Goal: Understand site structure: Understand site structure

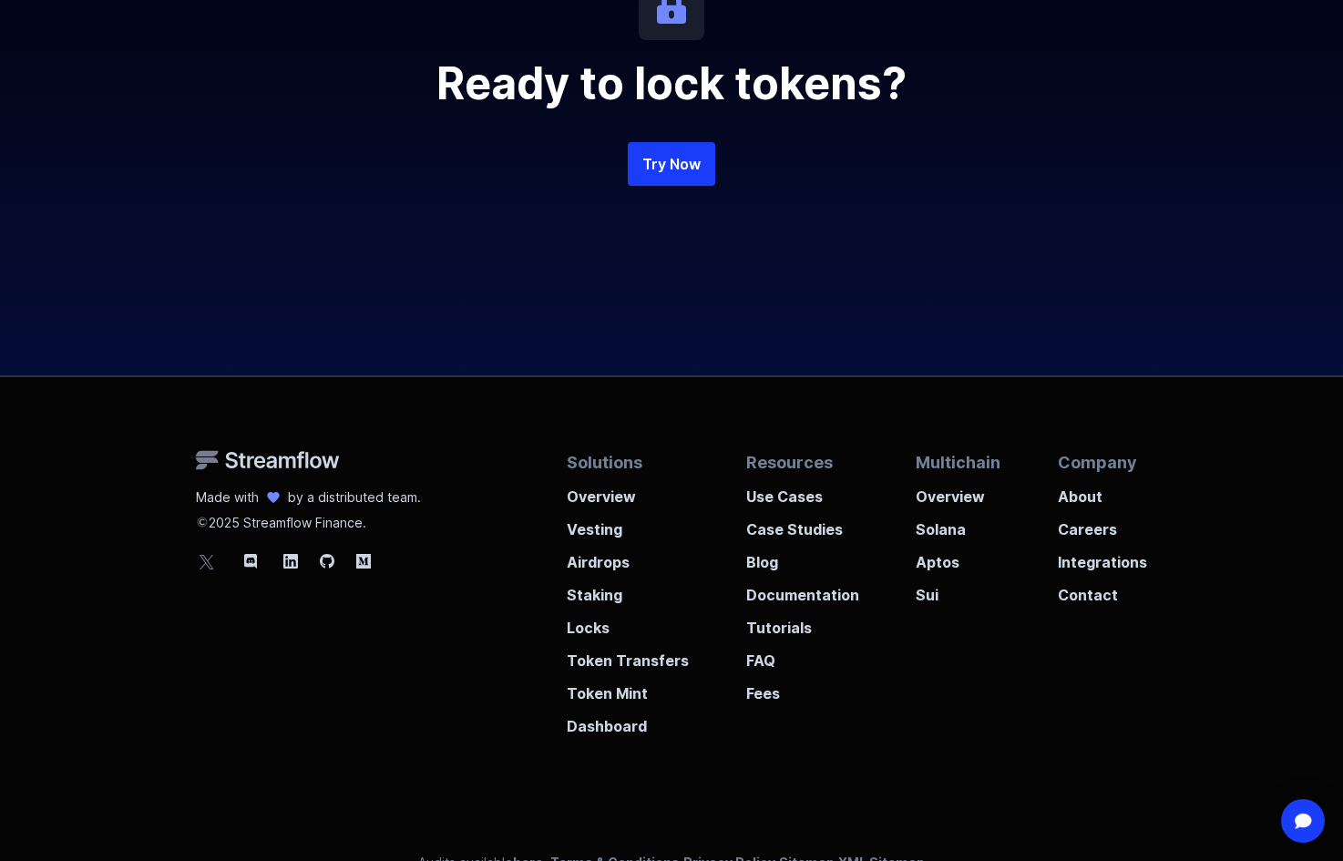
scroll to position [4195, 0]
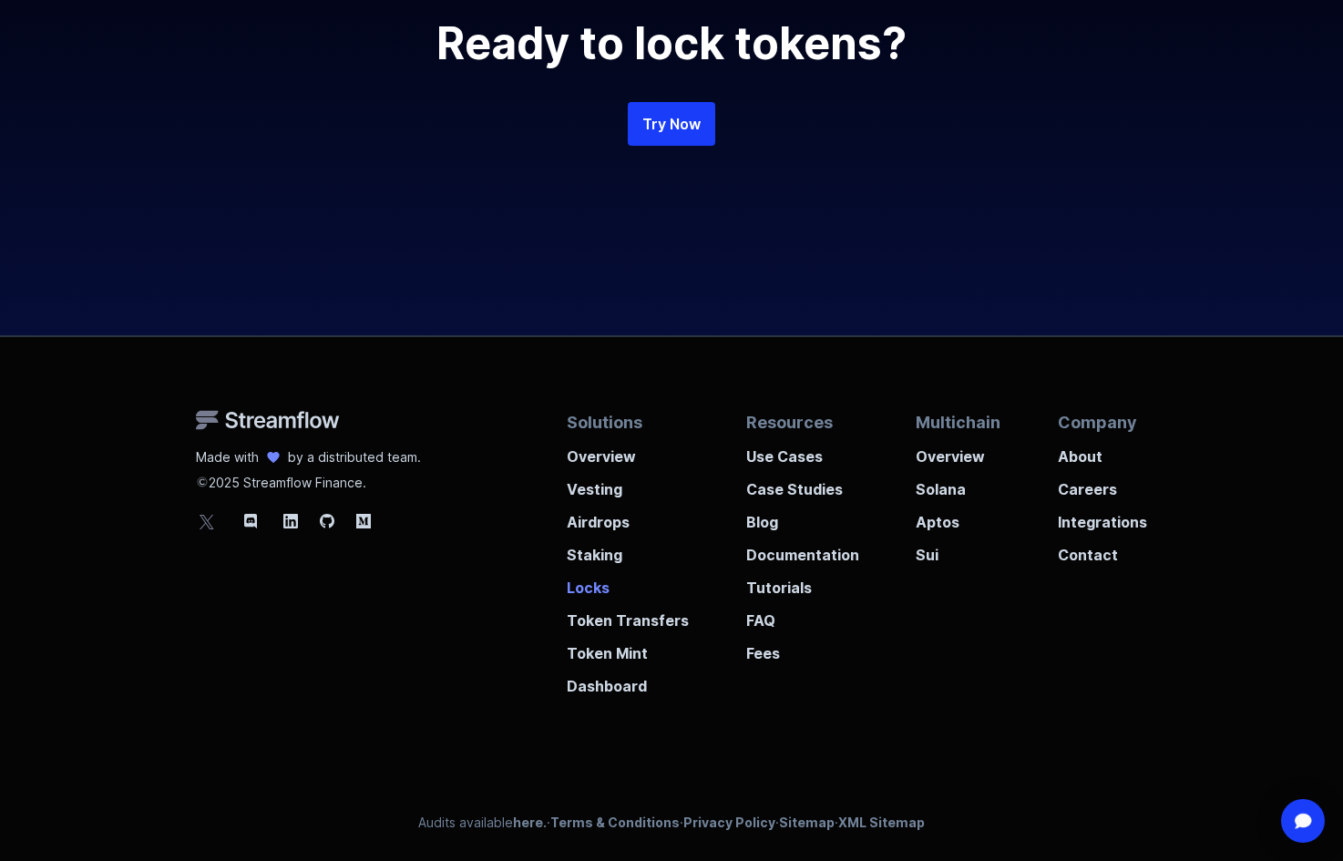
click at [593, 585] on p "Locks" at bounding box center [628, 582] width 122 height 33
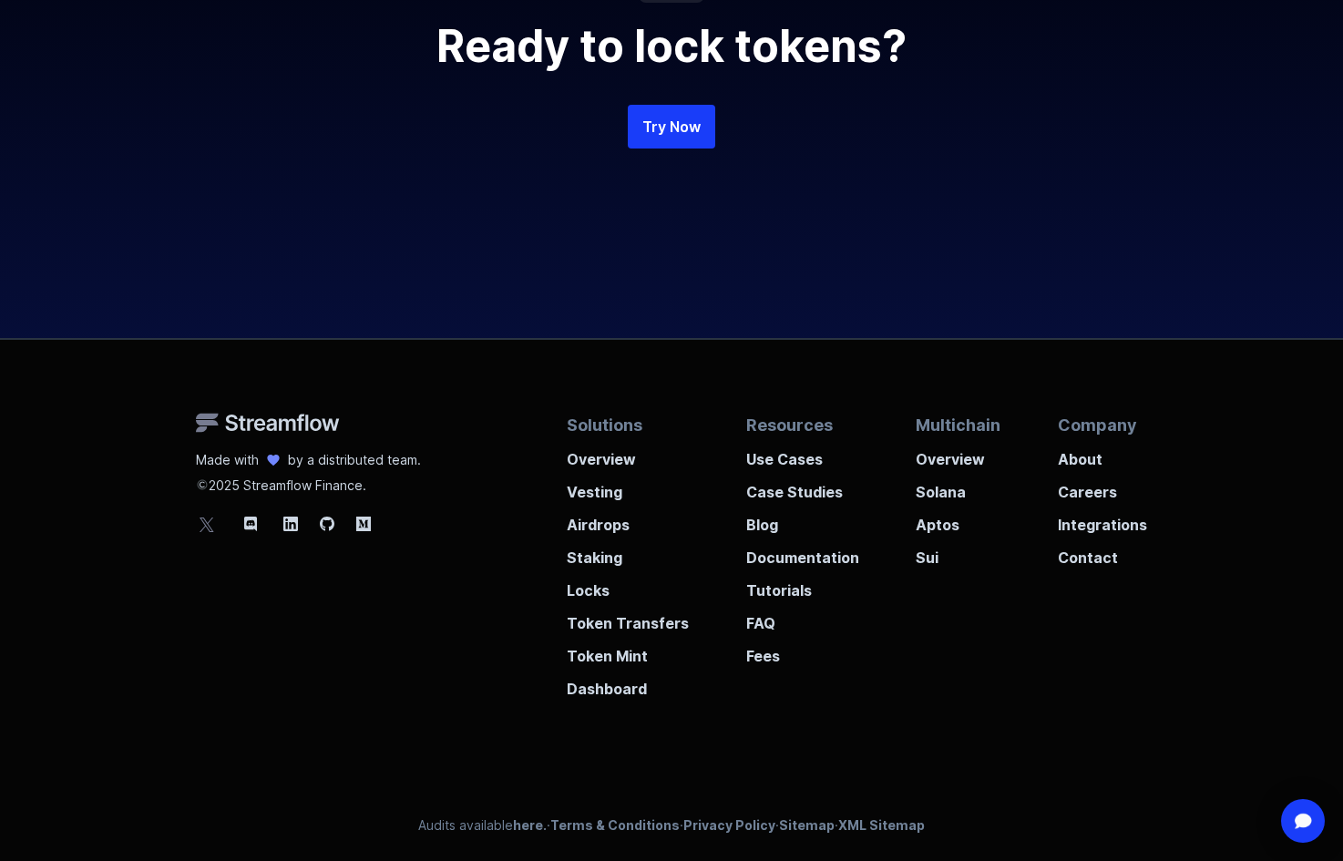
scroll to position [4195, 0]
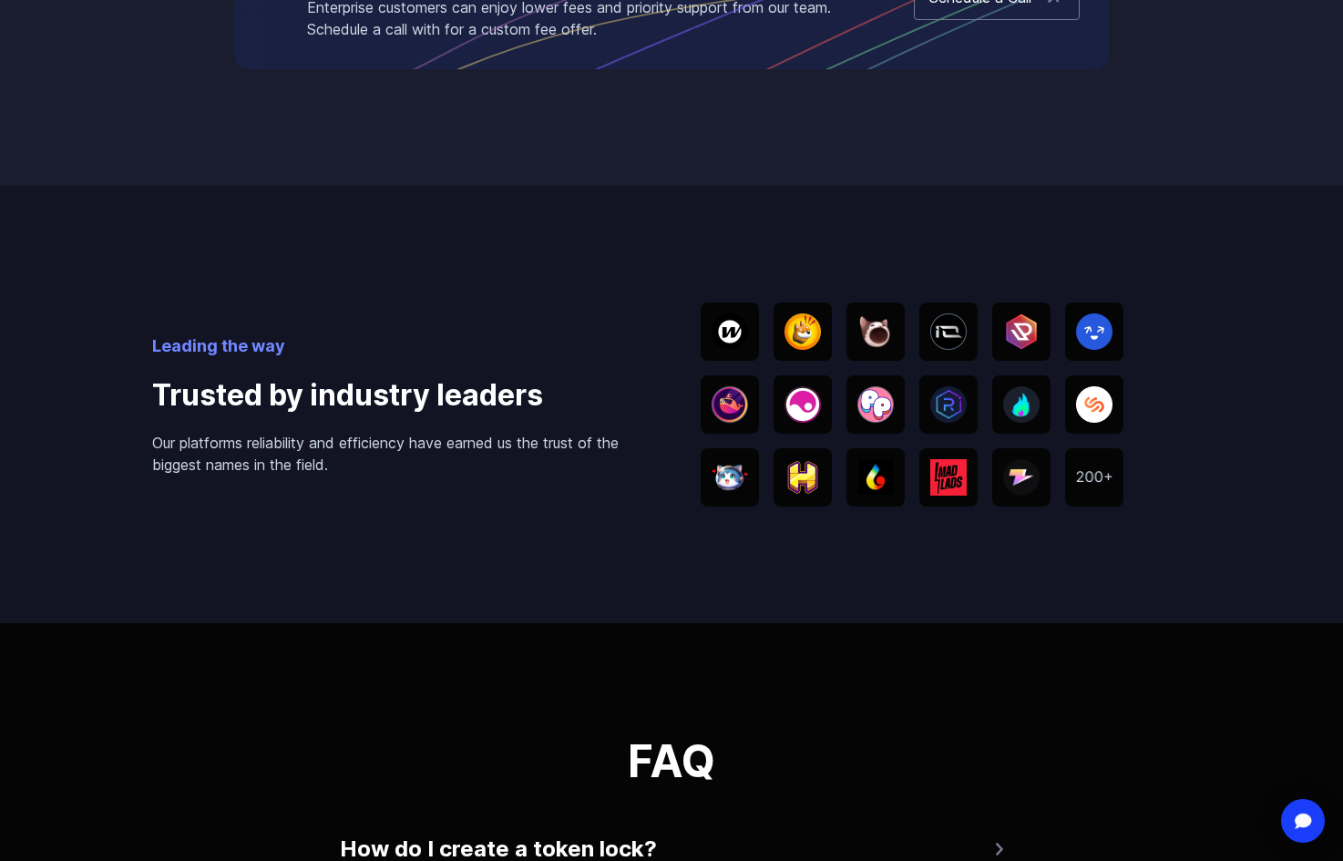
scroll to position [3370, 0]
